Goal: Task Accomplishment & Management: Manage account settings

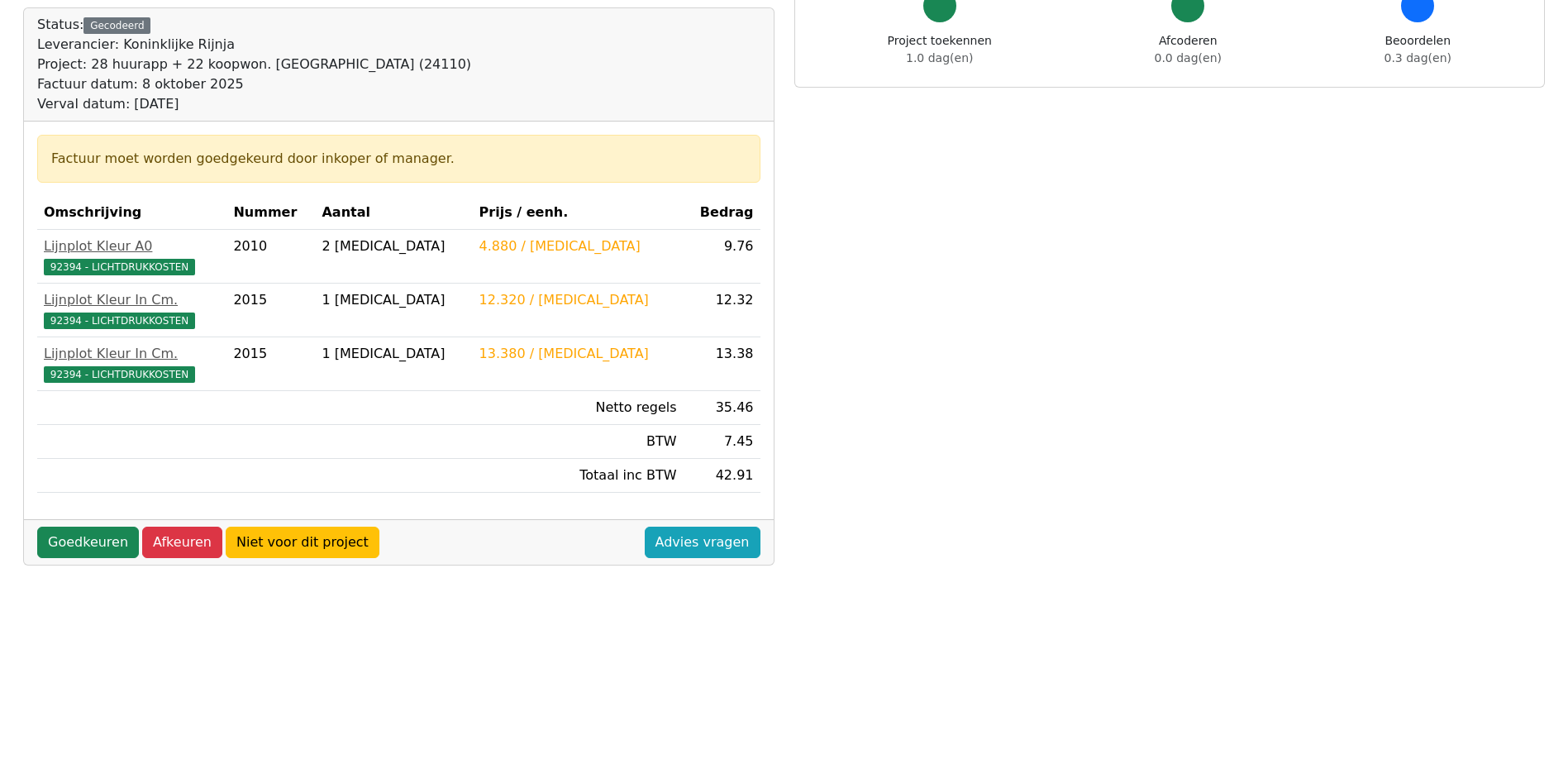
scroll to position [165, 0]
click at [98, 536] on link "Goedkeuren" at bounding box center [87, 541] width 102 height 32
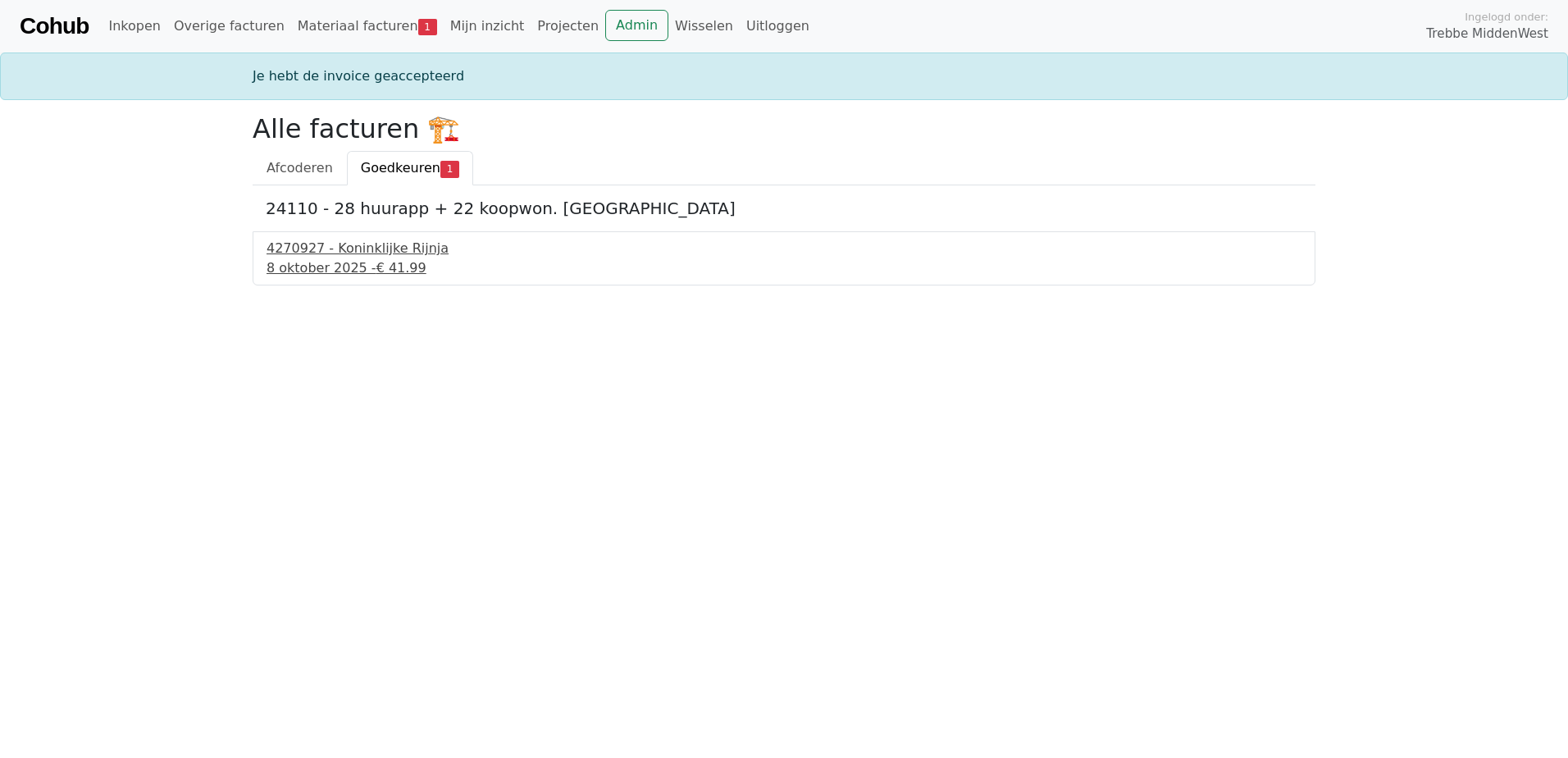
click at [389, 250] on div "4270927 - Koninklijke Rijnja" at bounding box center [784, 248] width 1035 height 20
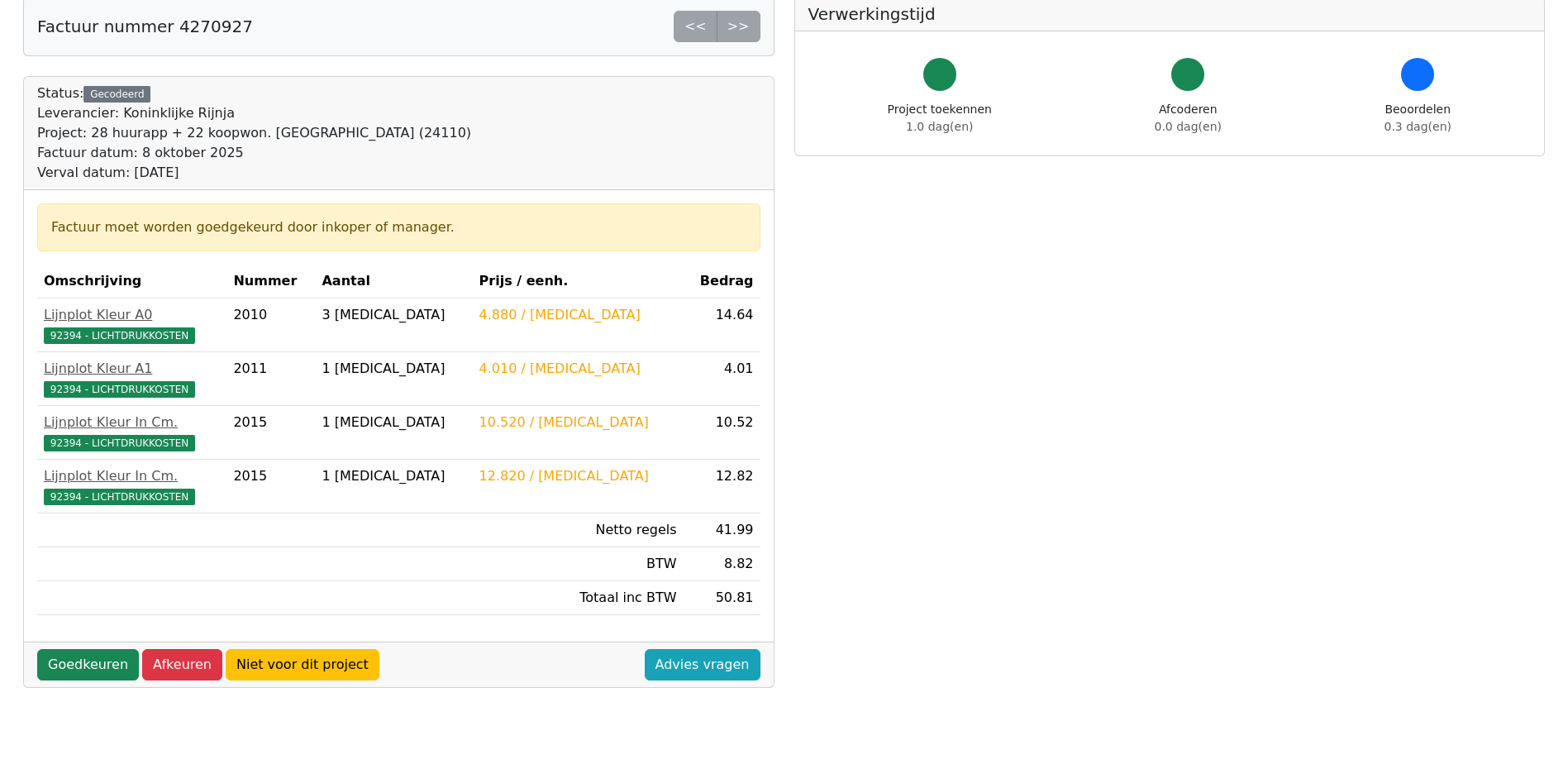
scroll to position [248, 0]
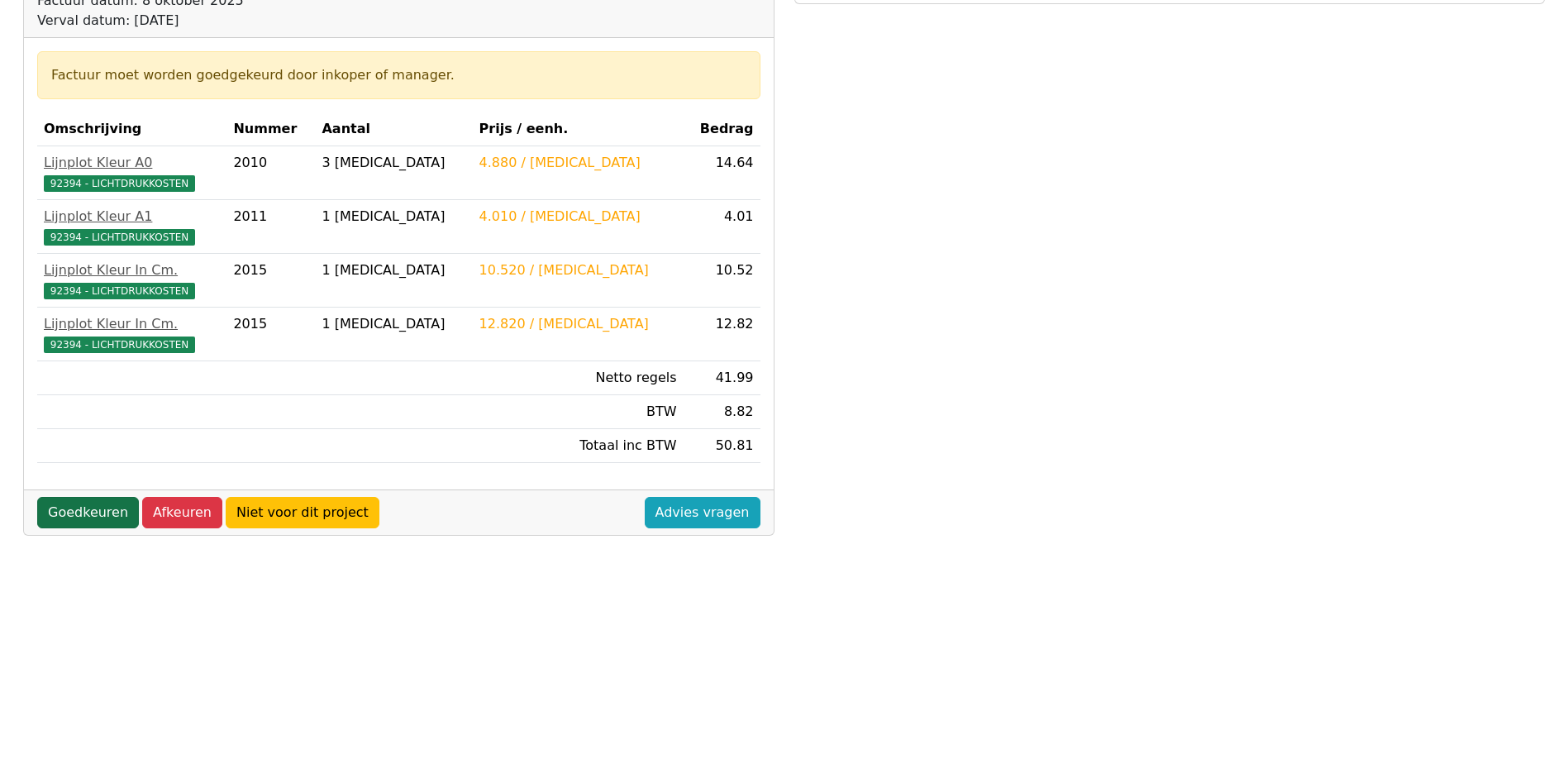
click at [84, 505] on link "Goedkeuren" at bounding box center [87, 512] width 102 height 32
